Goal: Task Accomplishment & Management: Manage account settings

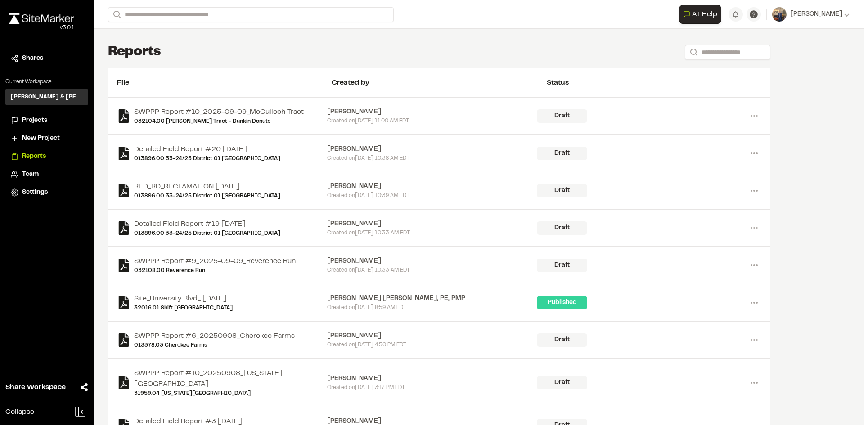
click at [37, 121] on span "Projects" at bounding box center [34, 121] width 25 height 10
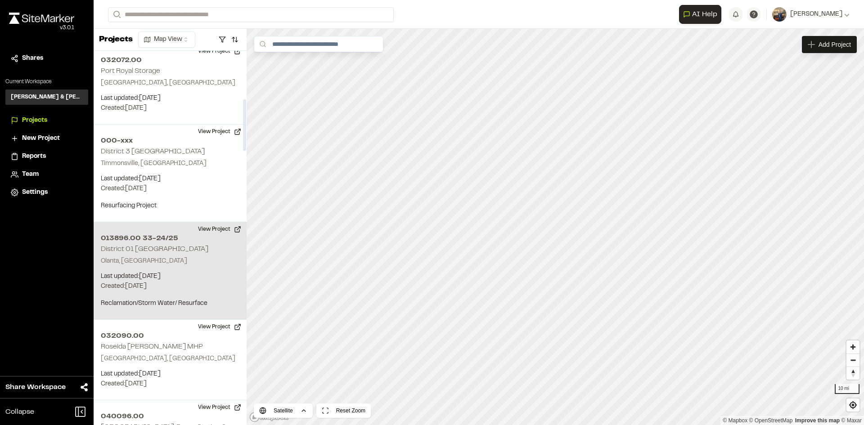
scroll to position [405, 0]
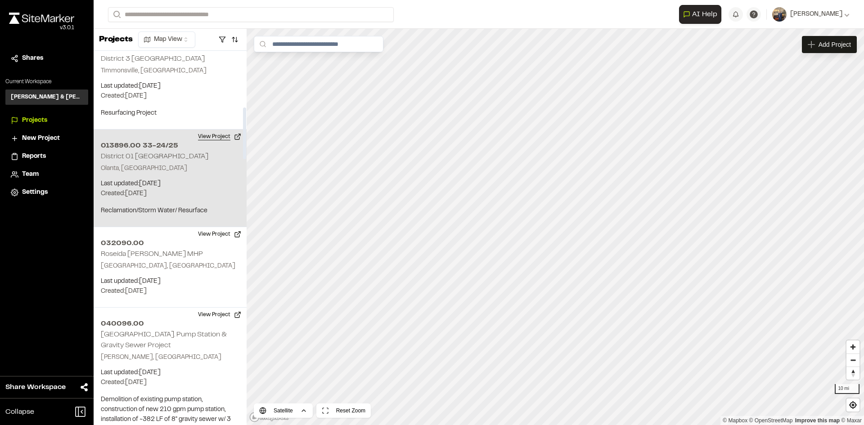
click at [214, 139] on button "View Project" at bounding box center [220, 137] width 54 height 14
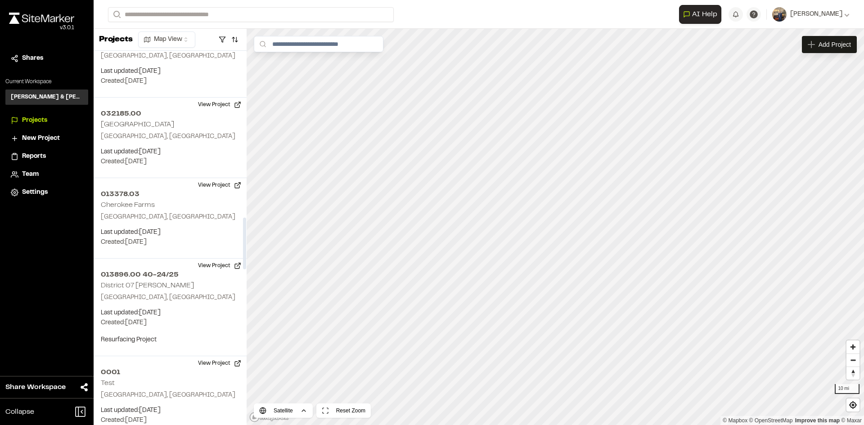
scroll to position [1215, 0]
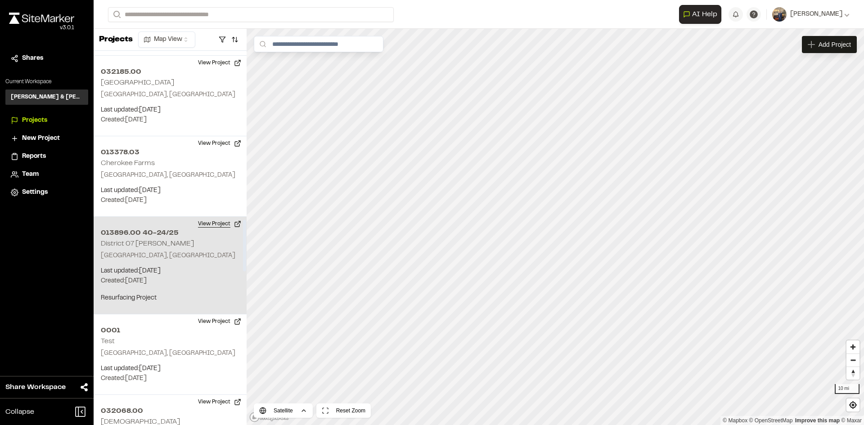
click at [222, 224] on button "View Project" at bounding box center [220, 224] width 54 height 14
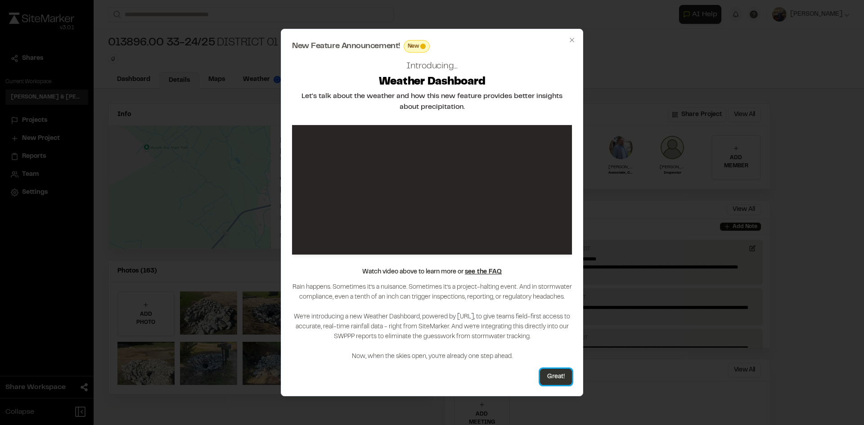
click at [552, 375] on button "Great!" at bounding box center [556, 377] width 32 height 16
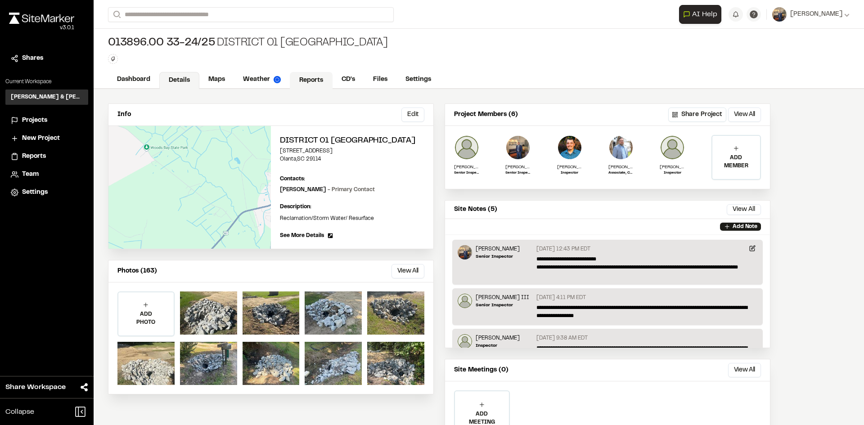
click at [319, 82] on link "Reports" at bounding box center [311, 80] width 43 height 17
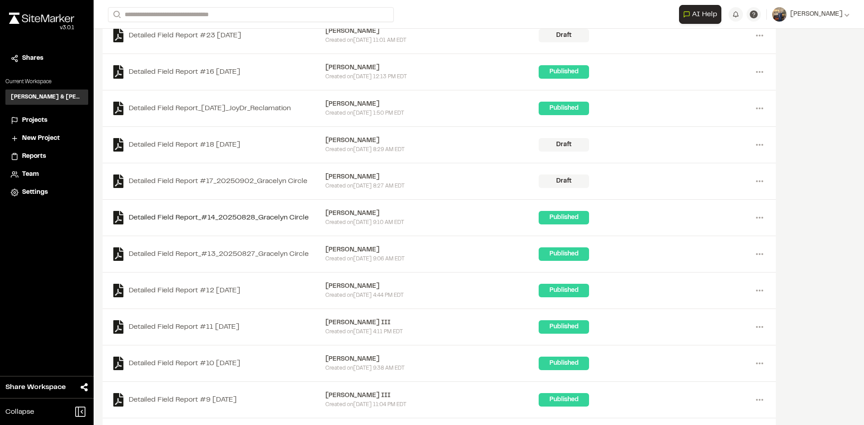
scroll to position [60, 0]
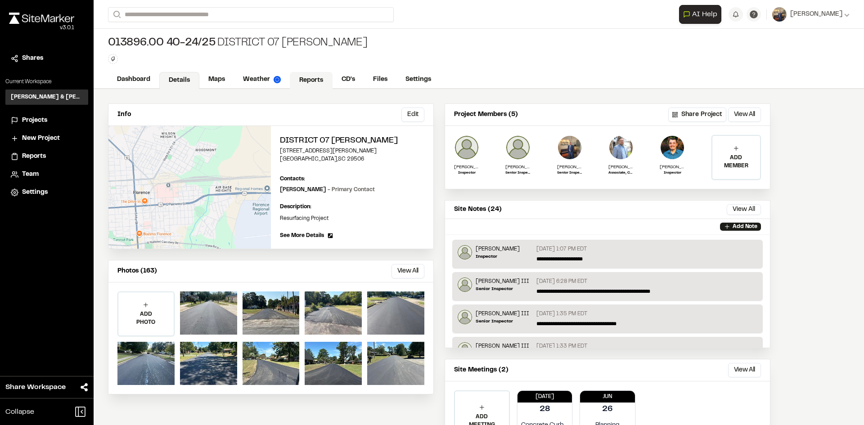
click at [316, 83] on link "Reports" at bounding box center [311, 80] width 43 height 17
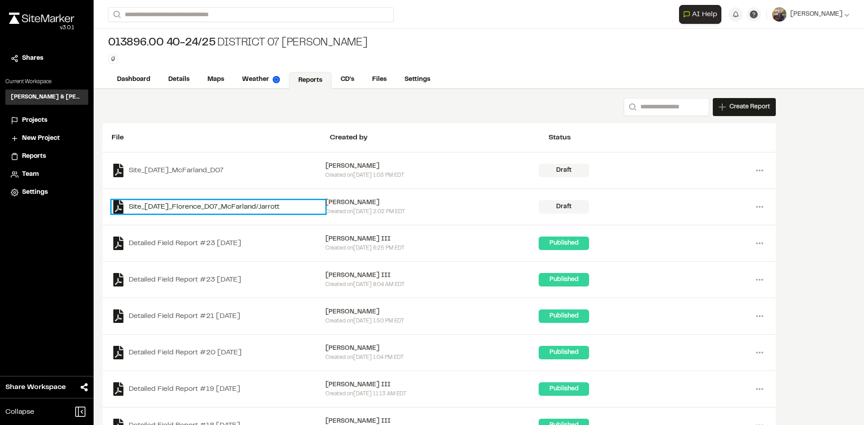
click at [247, 207] on link "Site_[DATE]_Florence_D07_McFarland/Jarrott" at bounding box center [219, 206] width 214 height 13
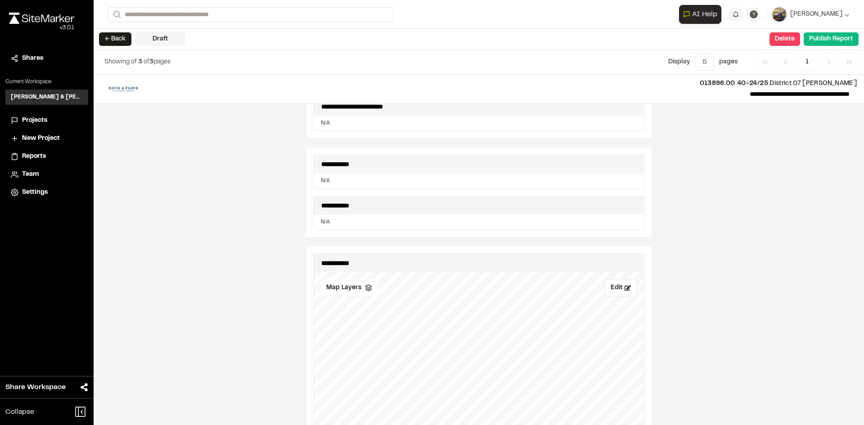
scroll to position [270, 0]
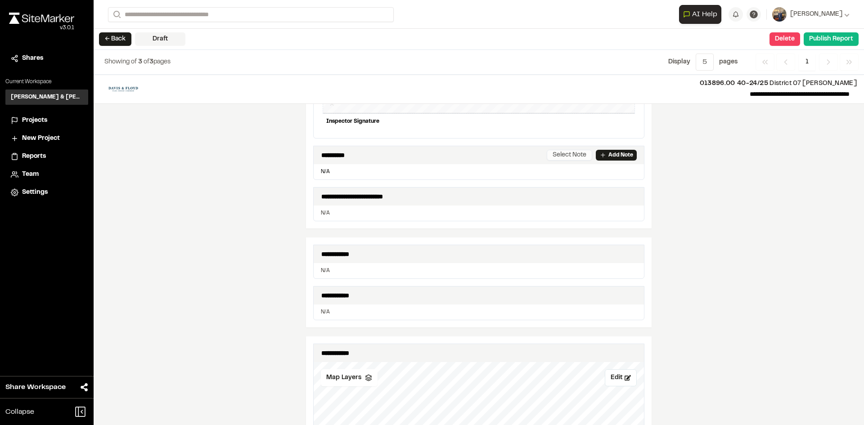
click at [570, 158] on button "Select Note" at bounding box center [569, 155] width 45 height 11
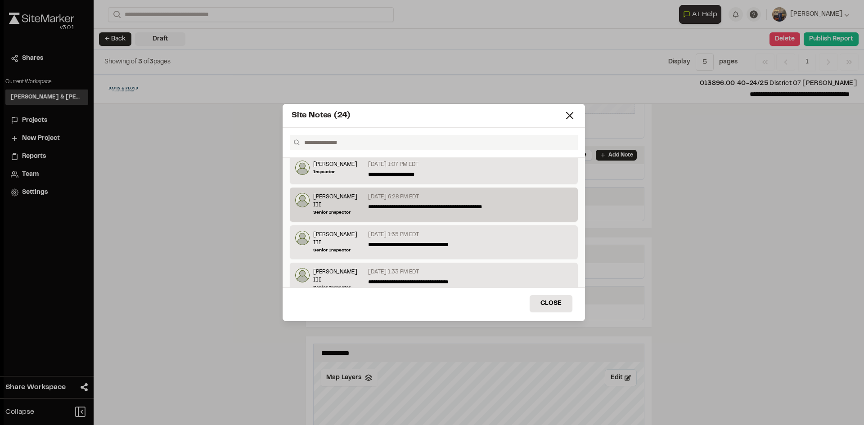
scroll to position [0, 0]
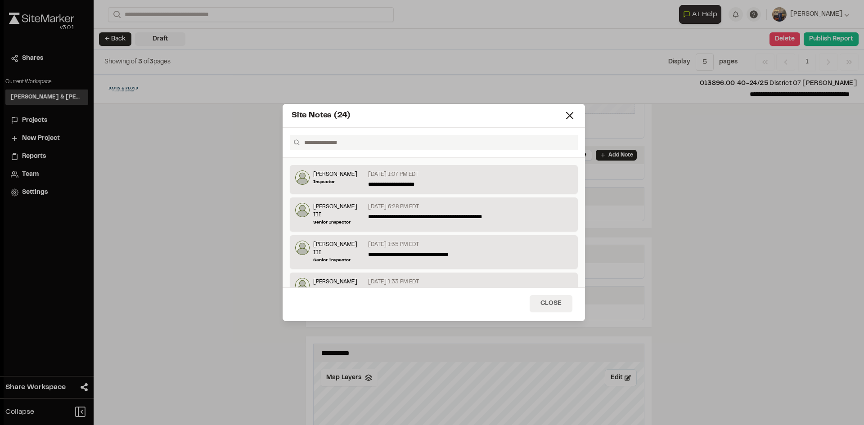
click at [548, 305] on button "Close" at bounding box center [551, 303] width 43 height 17
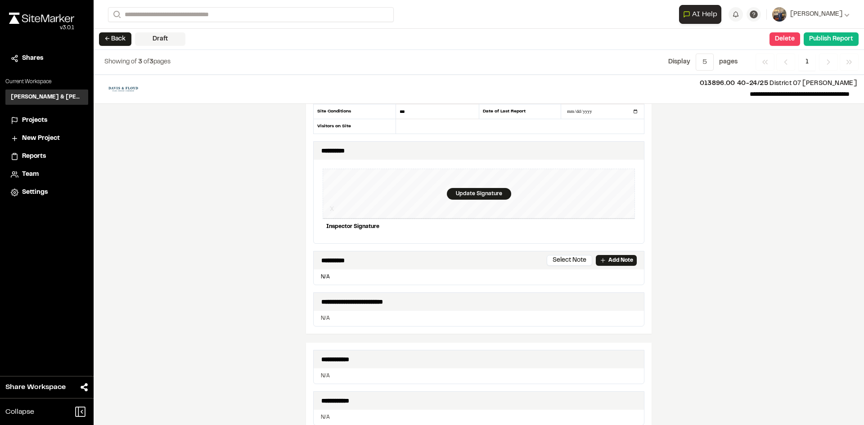
scroll to position [180, 0]
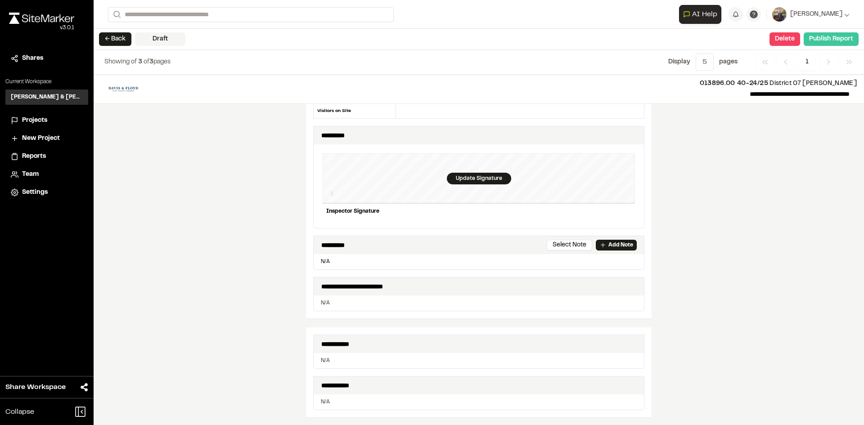
click at [825, 40] on button "Publish Report" at bounding box center [831, 38] width 55 height 13
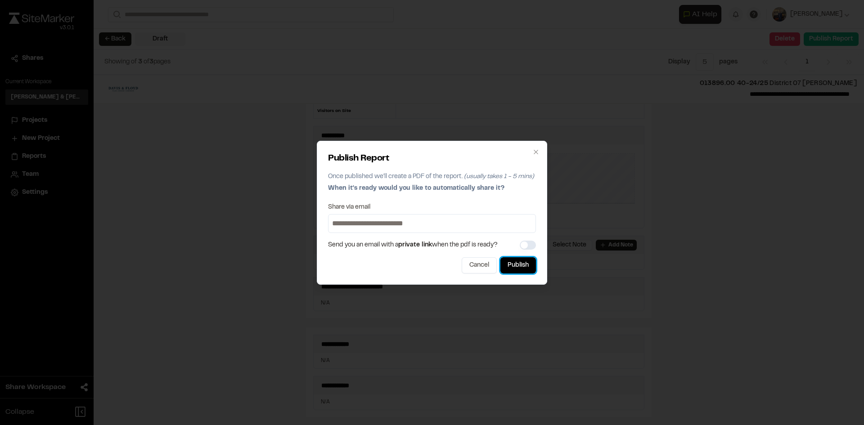
click at [512, 269] on button "Publish" at bounding box center [518, 265] width 36 height 16
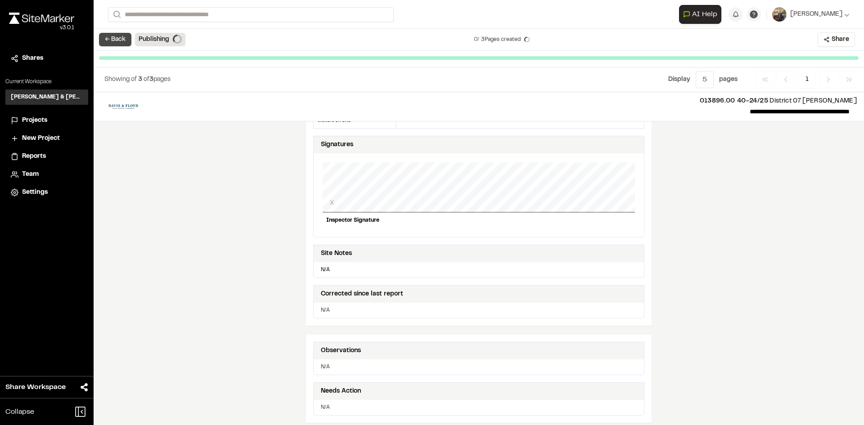
click at [116, 39] on button "← Back" at bounding box center [115, 39] width 32 height 13
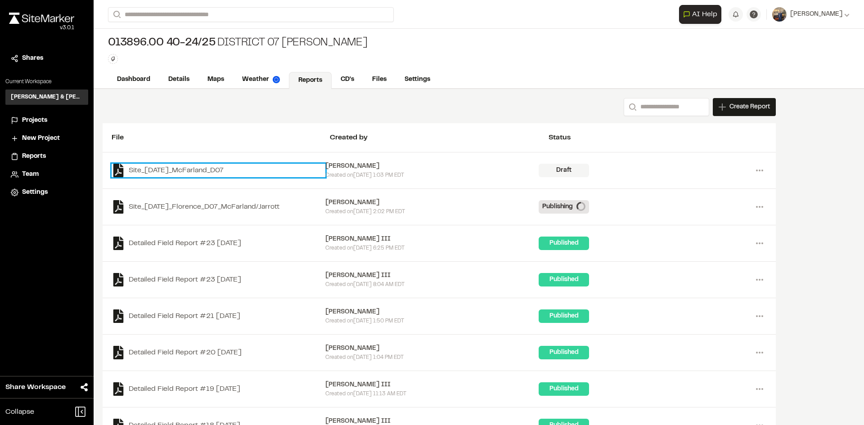
click at [223, 171] on link "Site_2025-09-05_McFarland_D07" at bounding box center [219, 170] width 214 height 13
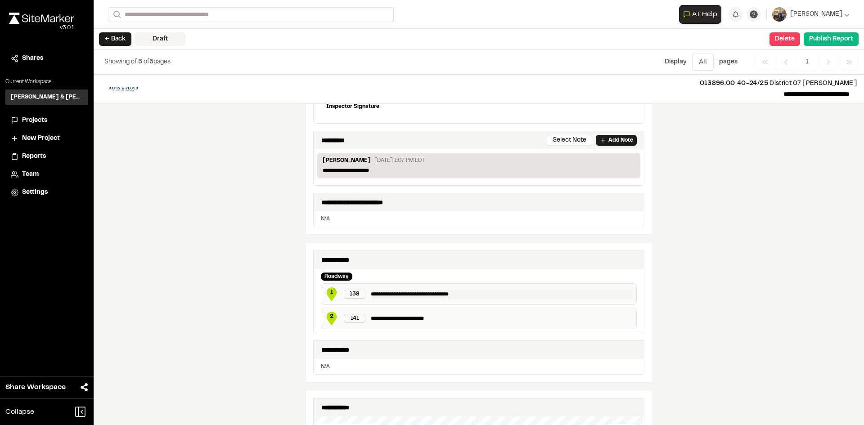
scroll to position [270, 0]
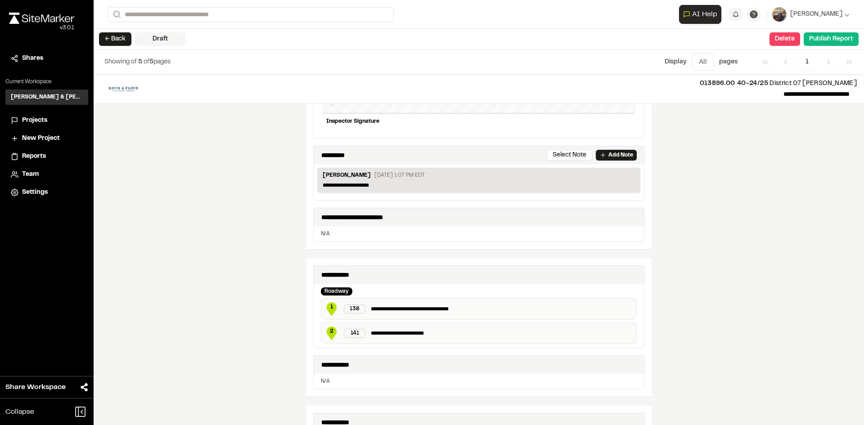
click at [472, 184] on p "**********" at bounding box center [479, 185] width 312 height 8
click at [566, 153] on button "Select Note" at bounding box center [569, 155] width 45 height 11
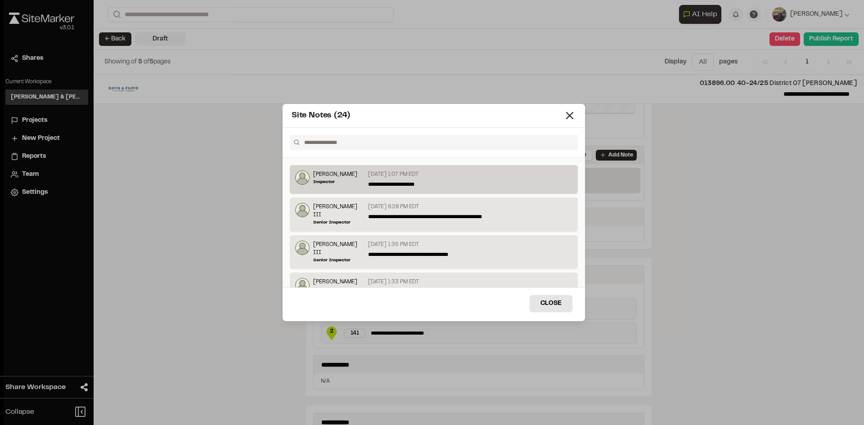
click at [436, 180] on div "**********" at bounding box center [468, 180] width 208 height 18
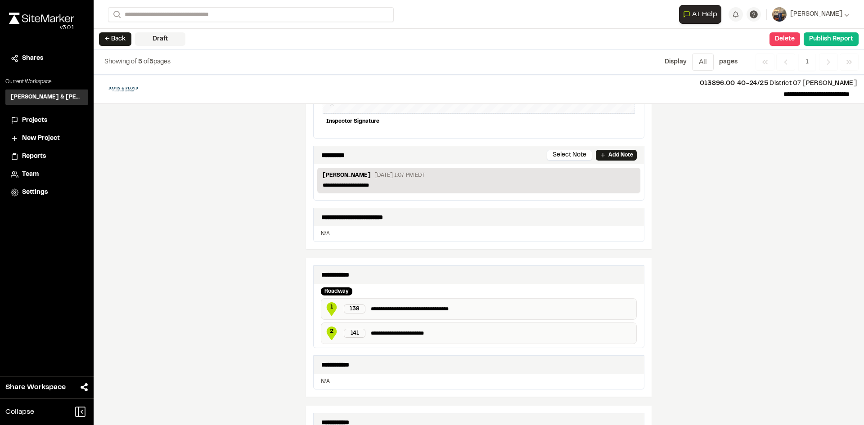
click at [427, 181] on div "Darby Boykin September 5, 2025 1:07 PM EDT" at bounding box center [479, 176] width 312 height 10
drag, startPoint x: 399, startPoint y: 186, endPoint x: 372, endPoint y: 184, distance: 27.5
click at [372, 184] on p "**********" at bounding box center [479, 185] width 312 height 8
click at [599, 156] on icon at bounding box center [602, 155] width 7 height 7
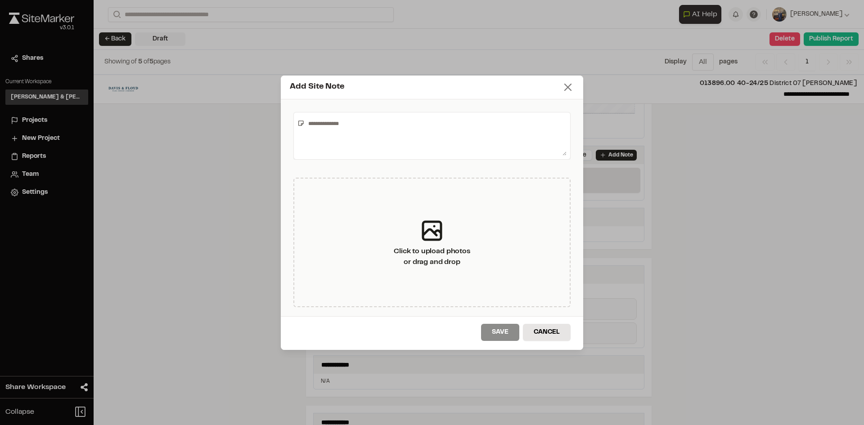
click at [562, 91] on icon at bounding box center [568, 87] width 13 height 13
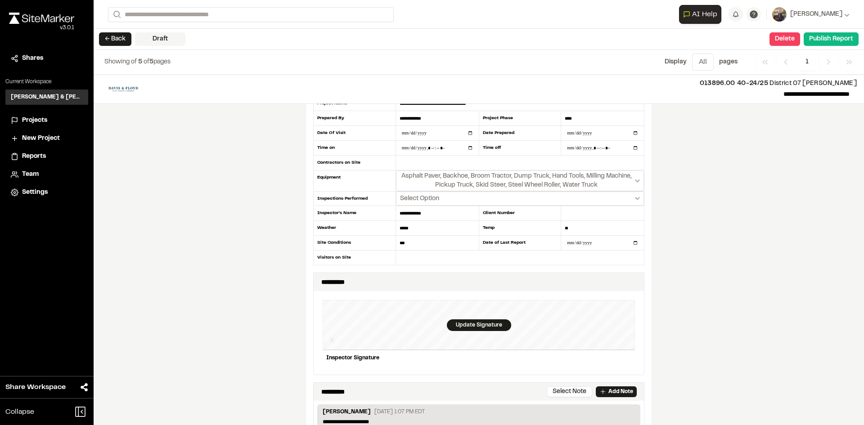
scroll to position [0, 0]
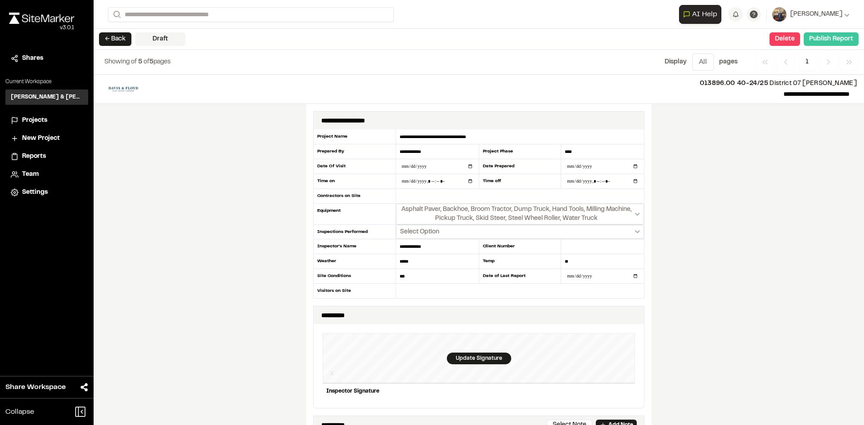
click at [833, 42] on button "Publish Report" at bounding box center [831, 38] width 55 height 13
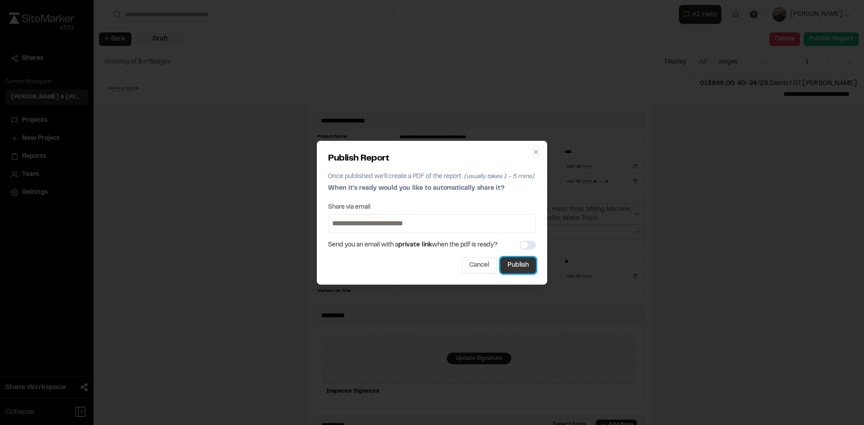
click at [524, 264] on button "Publish" at bounding box center [518, 265] width 36 height 16
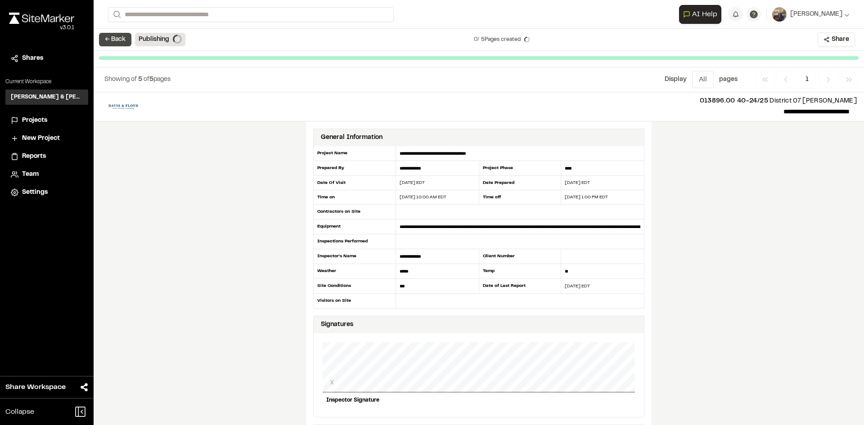
click at [112, 41] on button "← Back" at bounding box center [115, 39] width 32 height 13
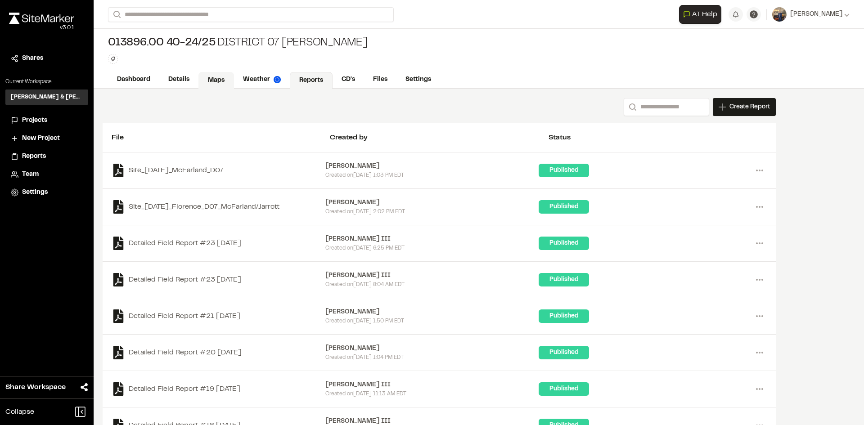
click at [220, 79] on link "Maps" at bounding box center [216, 80] width 36 height 17
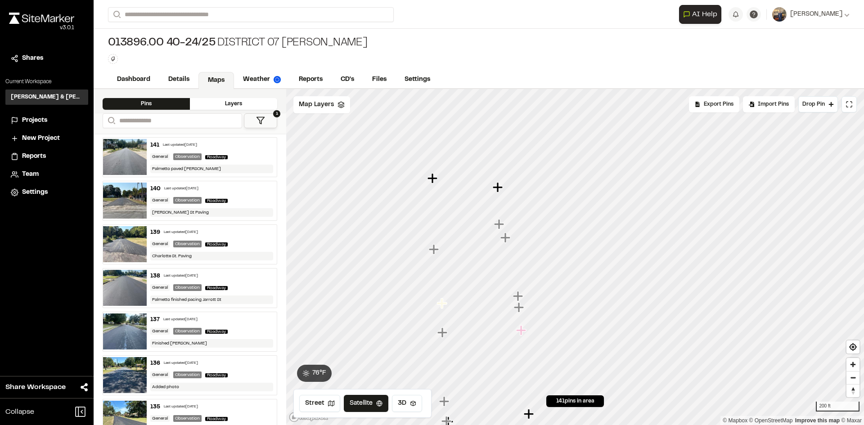
click at [434, 251] on icon "Map marker" at bounding box center [434, 249] width 10 height 10
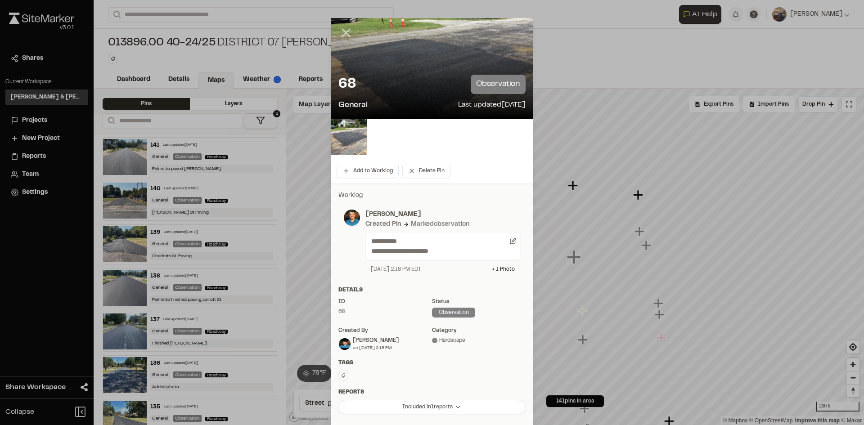
click at [344, 26] on icon at bounding box center [345, 32] width 15 height 15
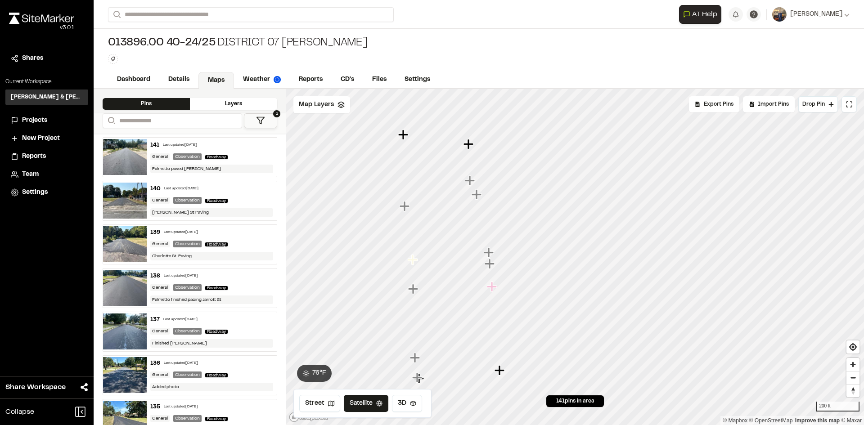
click at [404, 135] on icon "Map marker" at bounding box center [403, 135] width 10 height 10
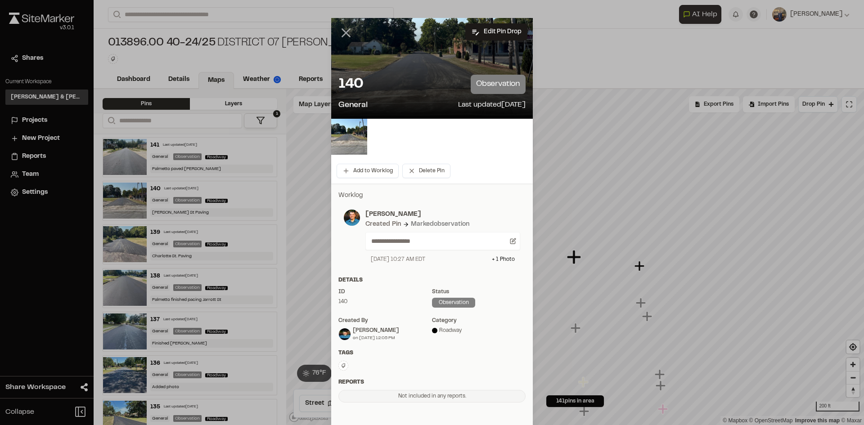
click at [348, 32] on icon at bounding box center [345, 32] width 15 height 15
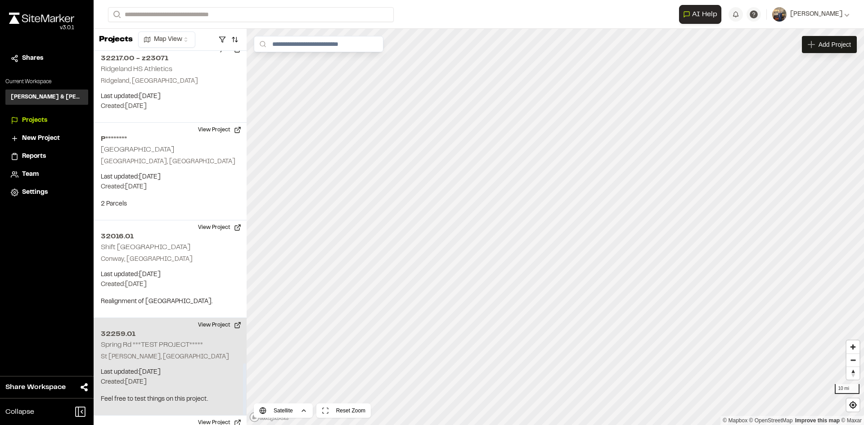
scroll to position [2317, 0]
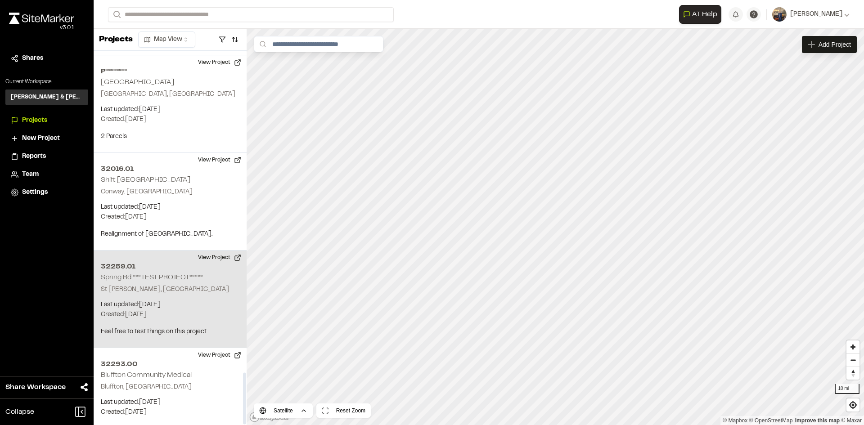
click at [126, 261] on h2 "32259.01" at bounding box center [170, 266] width 139 height 11
click at [209, 251] on button "View Project" at bounding box center [220, 258] width 54 height 14
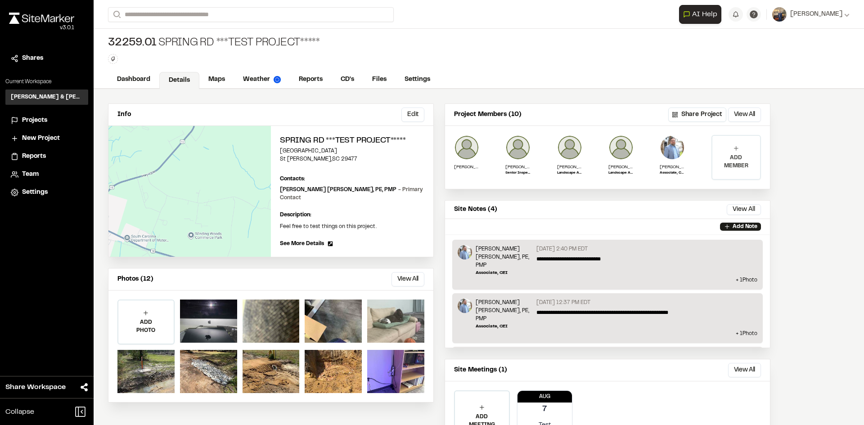
click at [734, 157] on p "ADD MEMBER" at bounding box center [736, 162] width 48 height 16
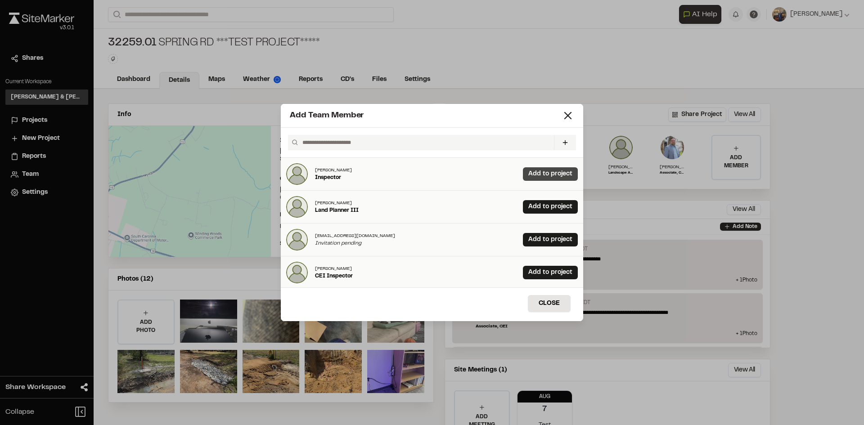
click at [533, 173] on link "Add to project" at bounding box center [550, 173] width 55 height 13
click at [563, 299] on button "Close" at bounding box center [549, 303] width 43 height 17
